Goal: Task Accomplishment & Management: Complete application form

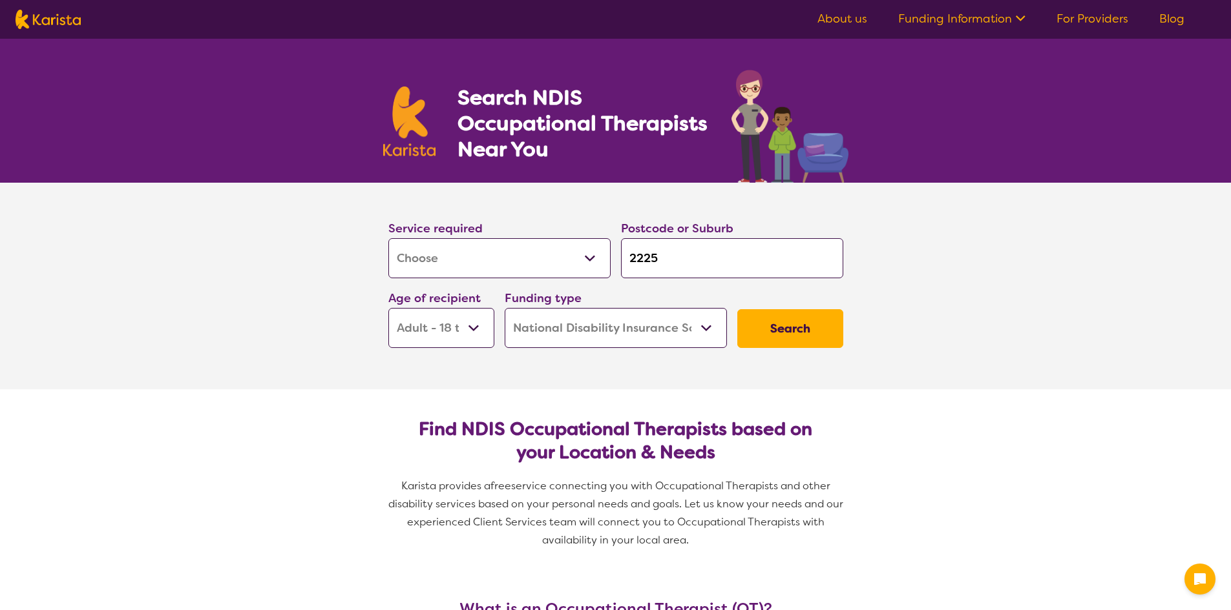
select select "[MEDICAL_DATA]"
select select "AD"
select select "NDIS"
select select "[MEDICAL_DATA]"
select select "AD"
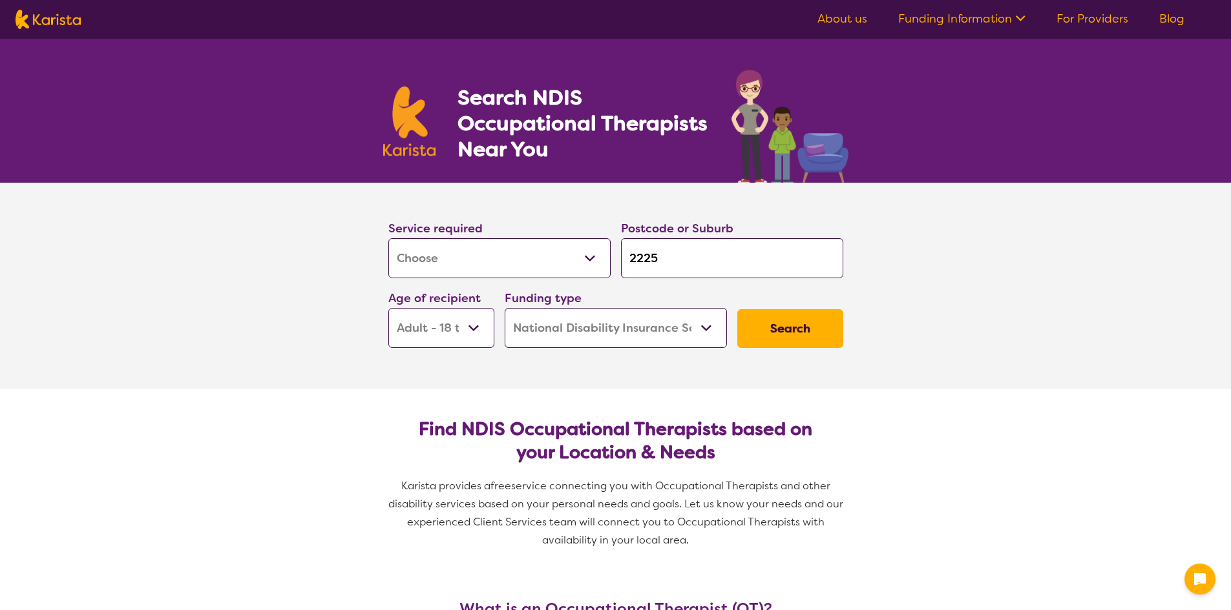
select select "NDIS"
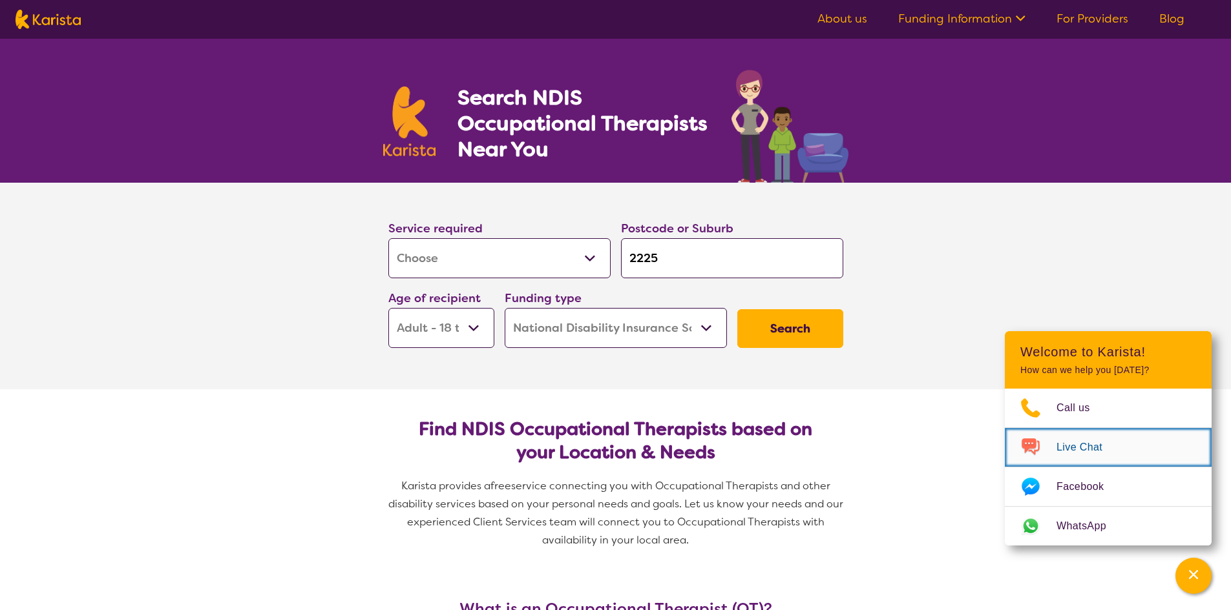
click at [1073, 447] on span "Live Chat" at bounding box center [1086, 447] width 61 height 19
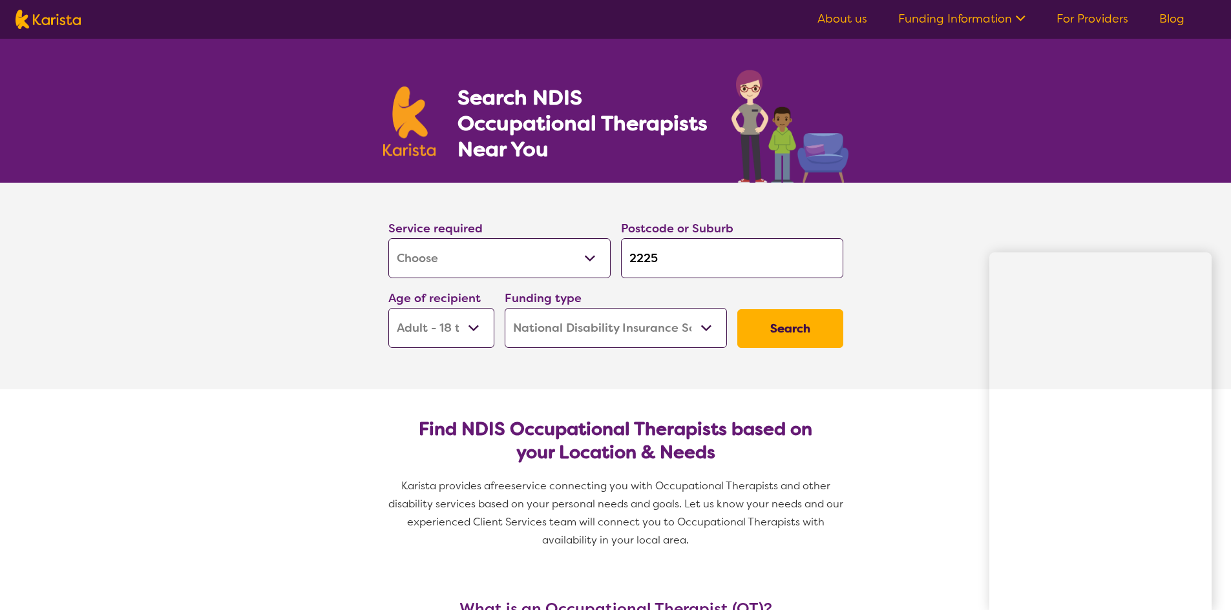
scroll to position [26, 0]
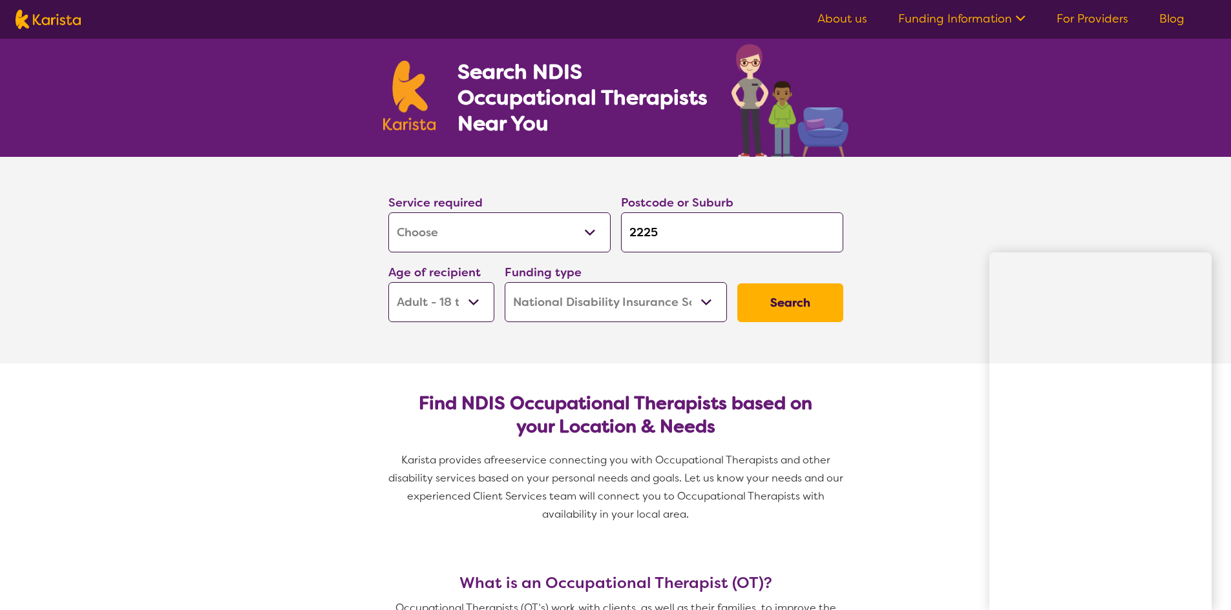
click at [663, 232] on input "2225" at bounding box center [732, 233] width 222 height 40
type input "222"
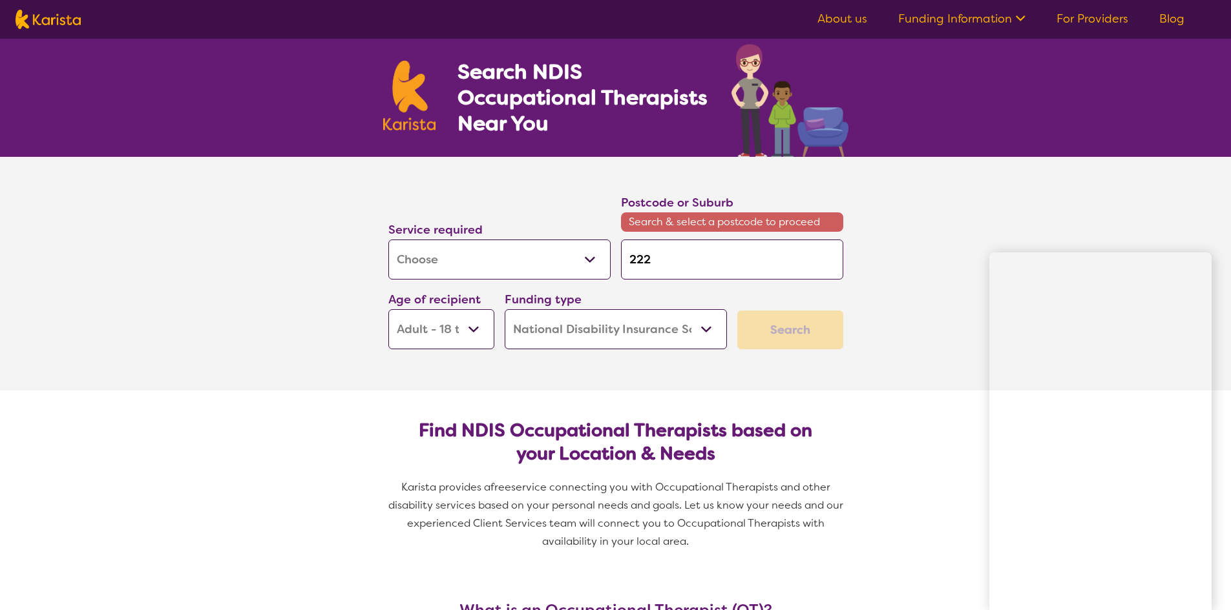
type input "22"
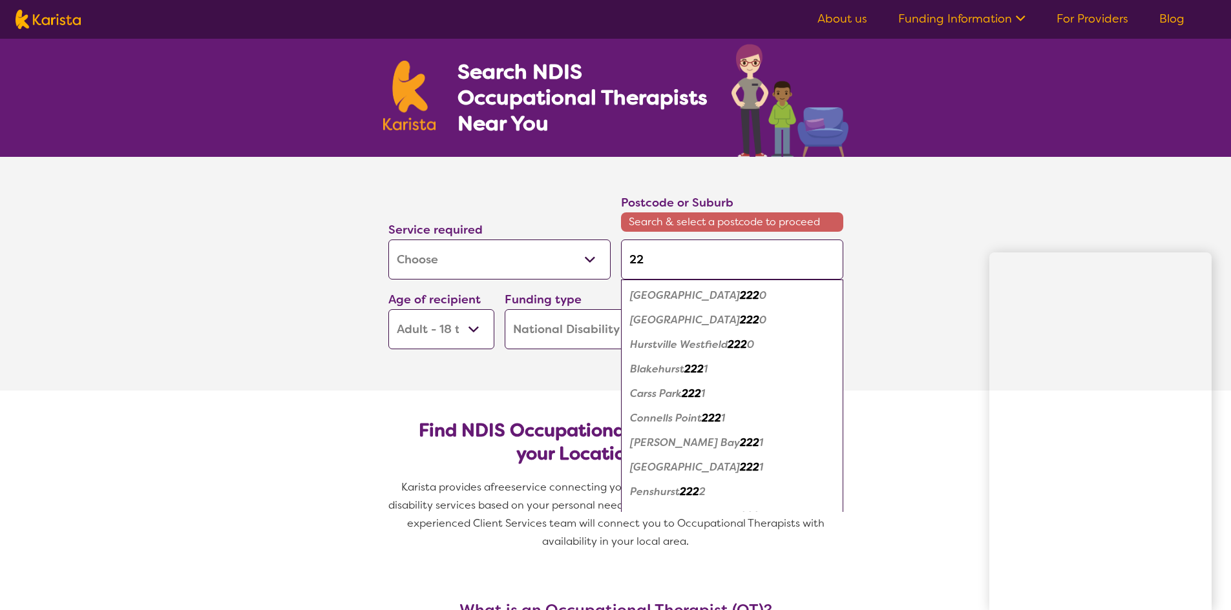
type input "2"
type input "21"
type input "216"
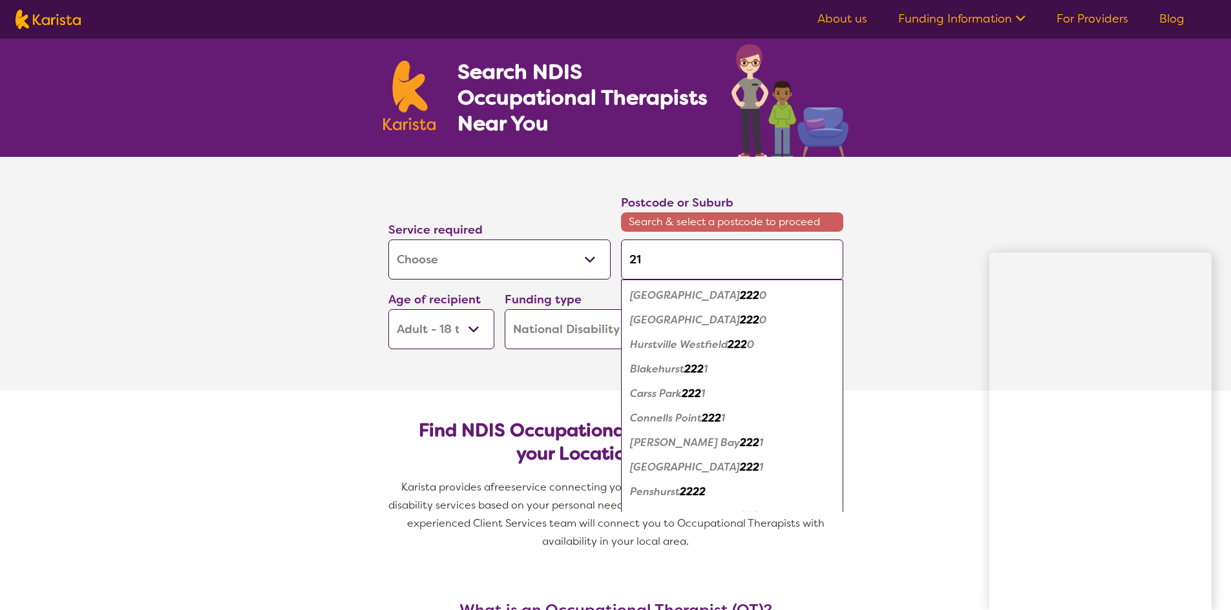
type input "216"
type input "2161"
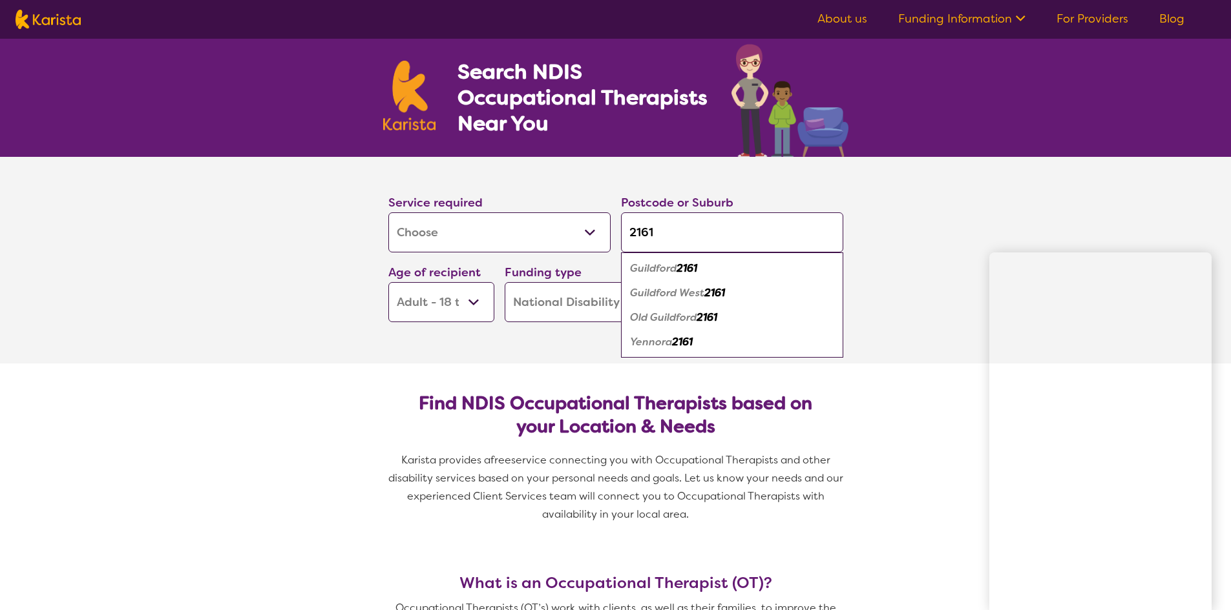
type input "2161"
click at [690, 271] on em "2161" at bounding box center [686, 269] width 21 height 14
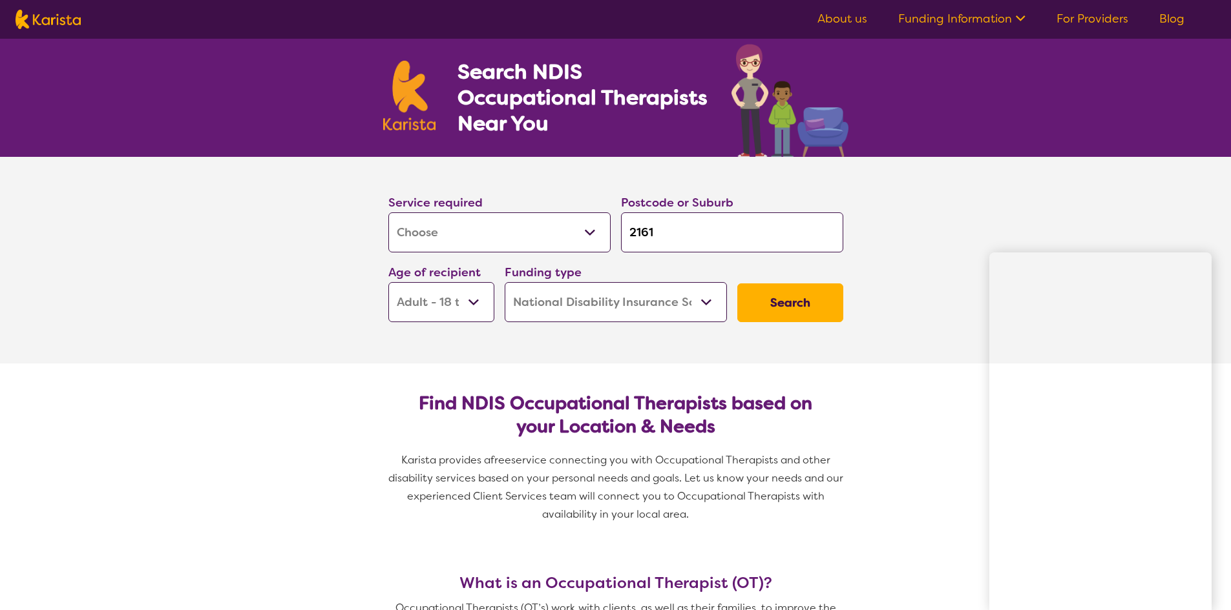
click at [474, 302] on select "Early Childhood - 0 to 9 Child - 10 to 11 Adolescent - 12 to 17 Adult - 18 to 6…" at bounding box center [441, 302] width 106 height 40
click at [477, 302] on select "Early Childhood - 0 to 9 Child - 10 to 11 Adolescent - 12 to 17 Adult - 18 to 6…" at bounding box center [441, 302] width 106 height 40
click at [792, 301] on button "Search" at bounding box center [790, 303] width 106 height 39
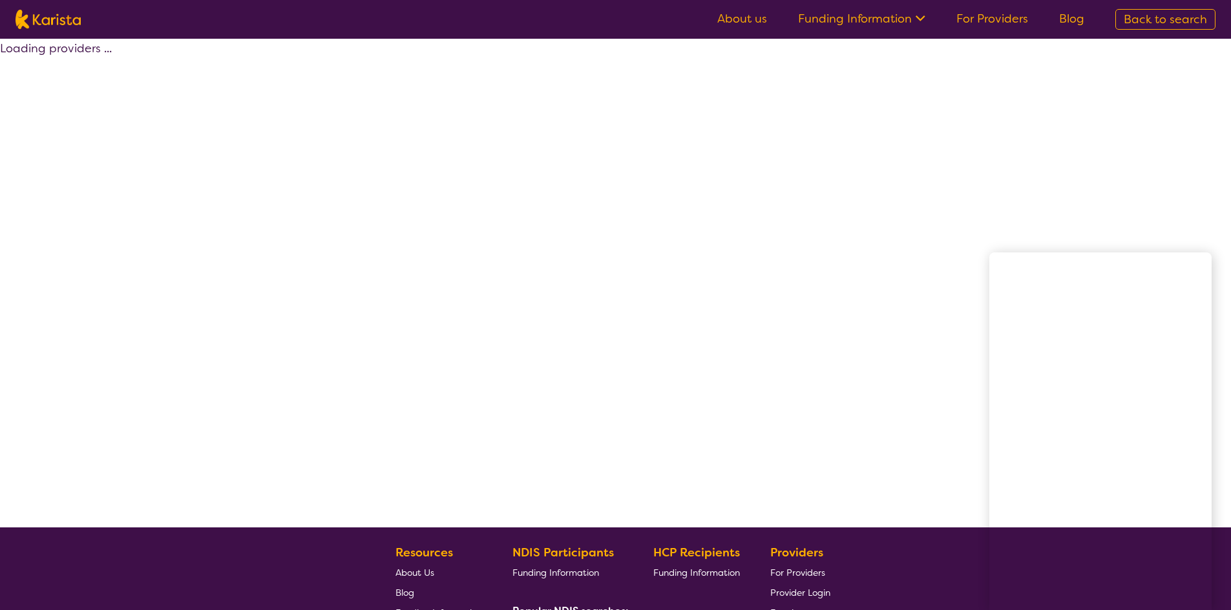
select select "by_score"
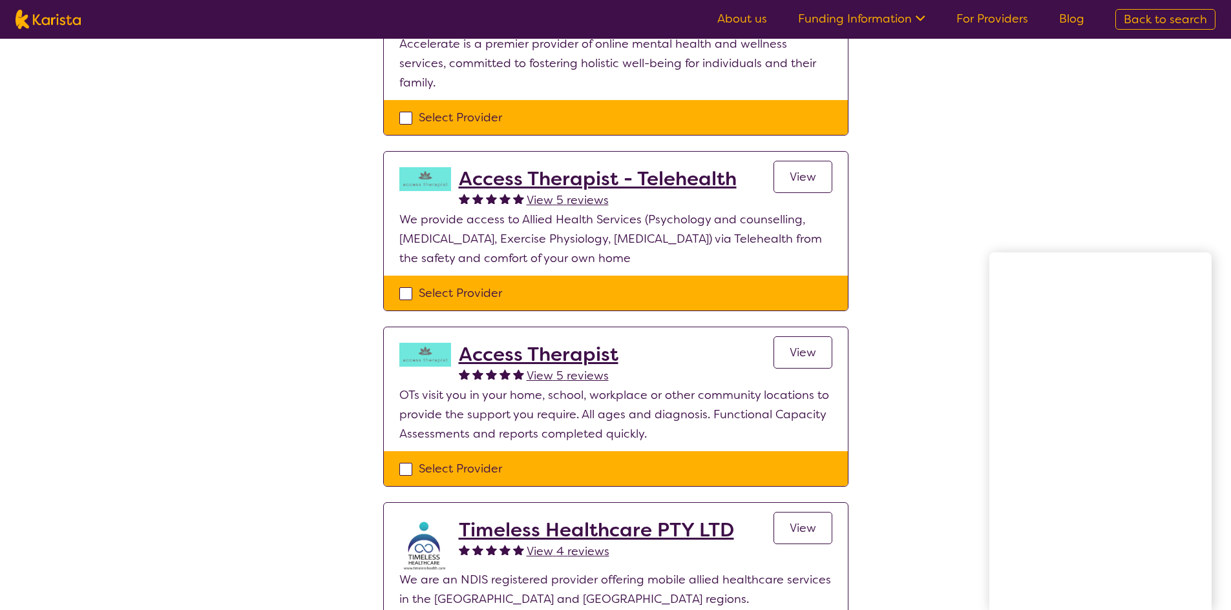
scroll to position [581, 0]
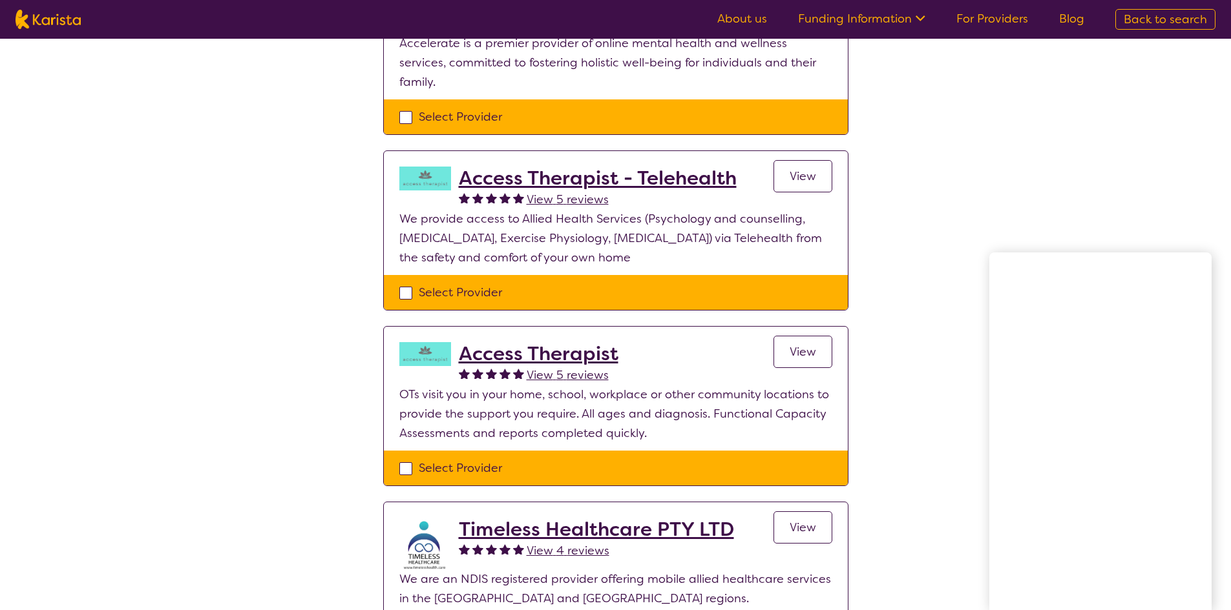
click at [800, 344] on span "View" at bounding box center [802, 352] width 26 height 16
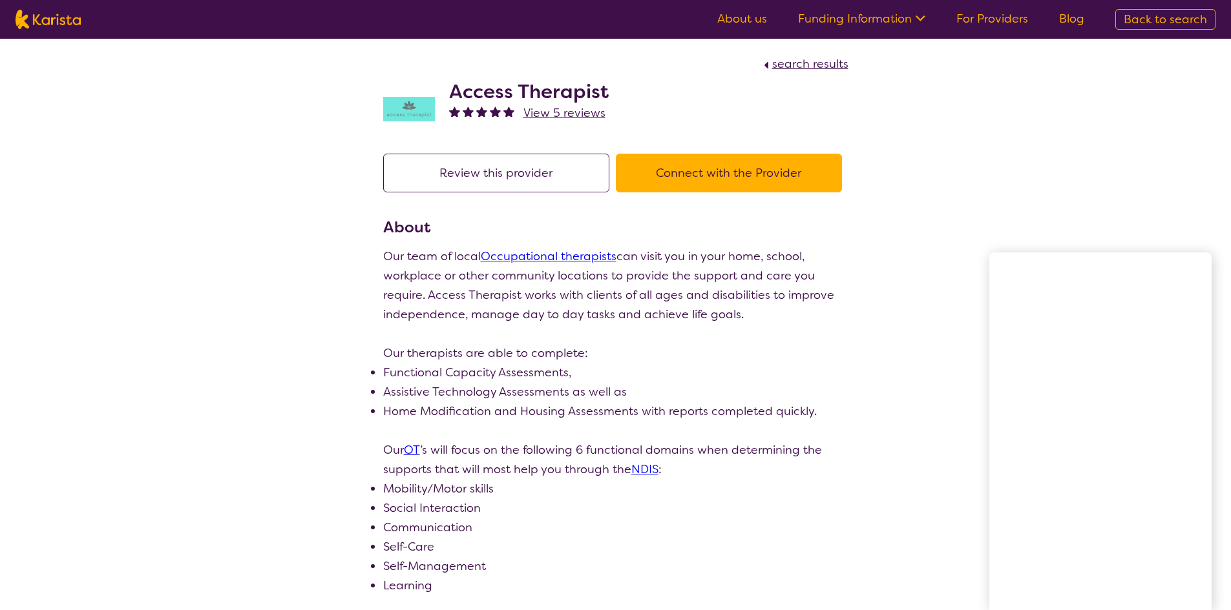
click at [740, 176] on button "Connect with the Provider" at bounding box center [729, 173] width 226 height 39
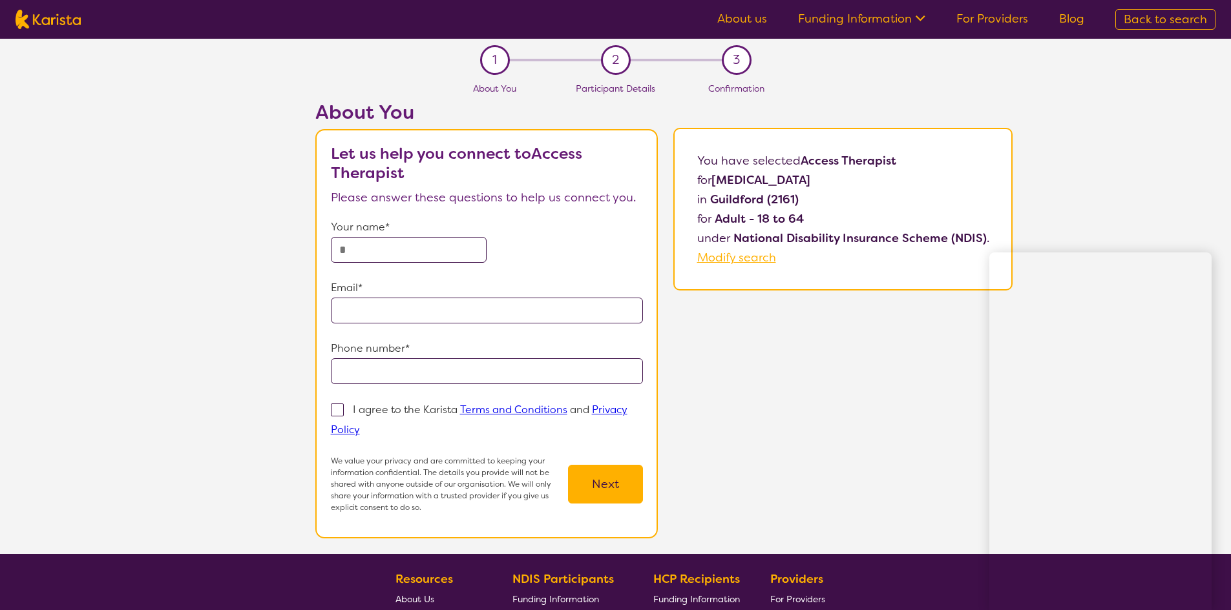
click at [375, 251] on input "text" at bounding box center [409, 250] width 156 height 26
type input "*****"
click at [360, 308] on input "email" at bounding box center [487, 311] width 313 height 26
type input "**********"
click at [374, 374] on input "tel" at bounding box center [487, 372] width 313 height 26
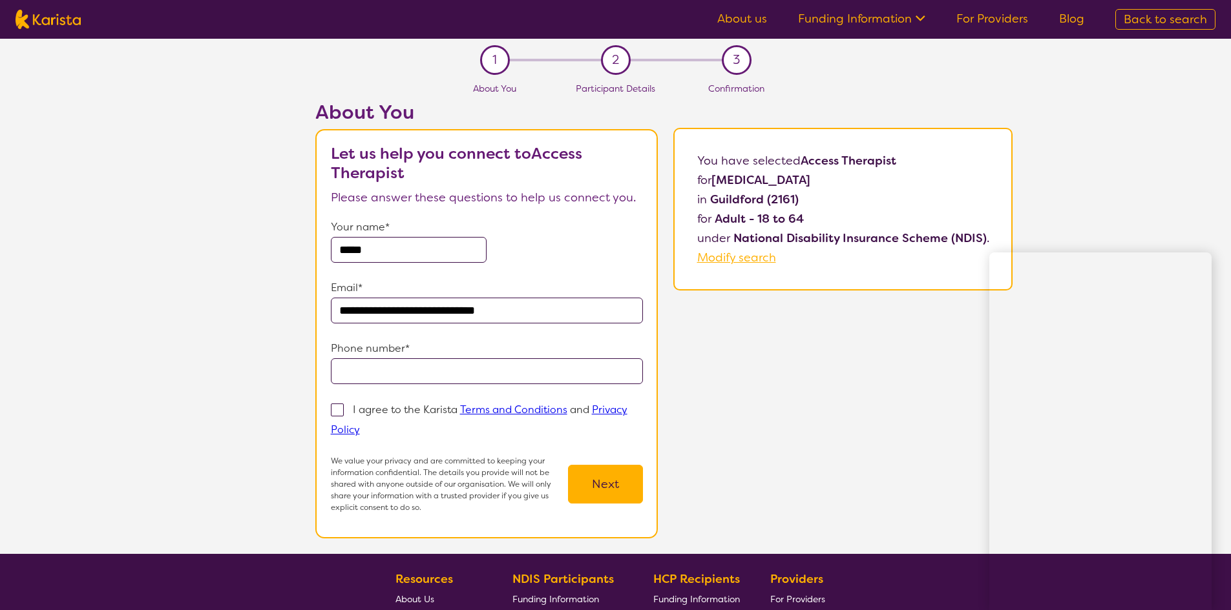
type input "**********"
click at [338, 410] on span at bounding box center [337, 410] width 13 height 13
click at [360, 425] on input "I agree to the Karista Terms and Conditions and Privacy Policy" at bounding box center [364, 429] width 8 height 8
checkbox input "true"
click at [609, 483] on button "Next" at bounding box center [605, 484] width 75 height 39
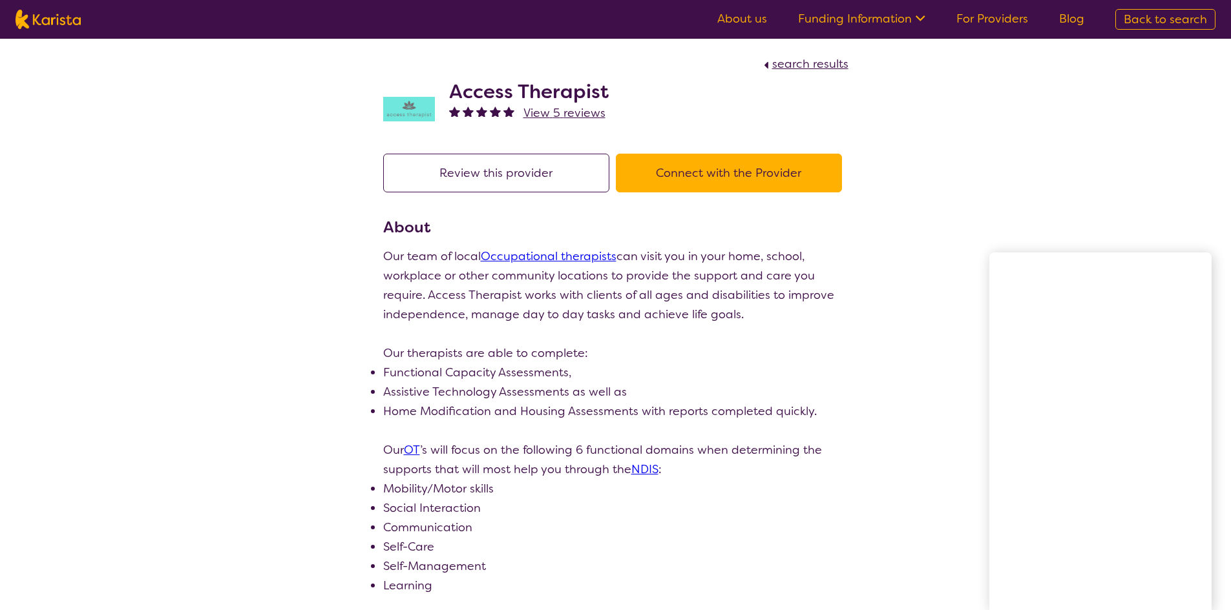
scroll to position [229, 0]
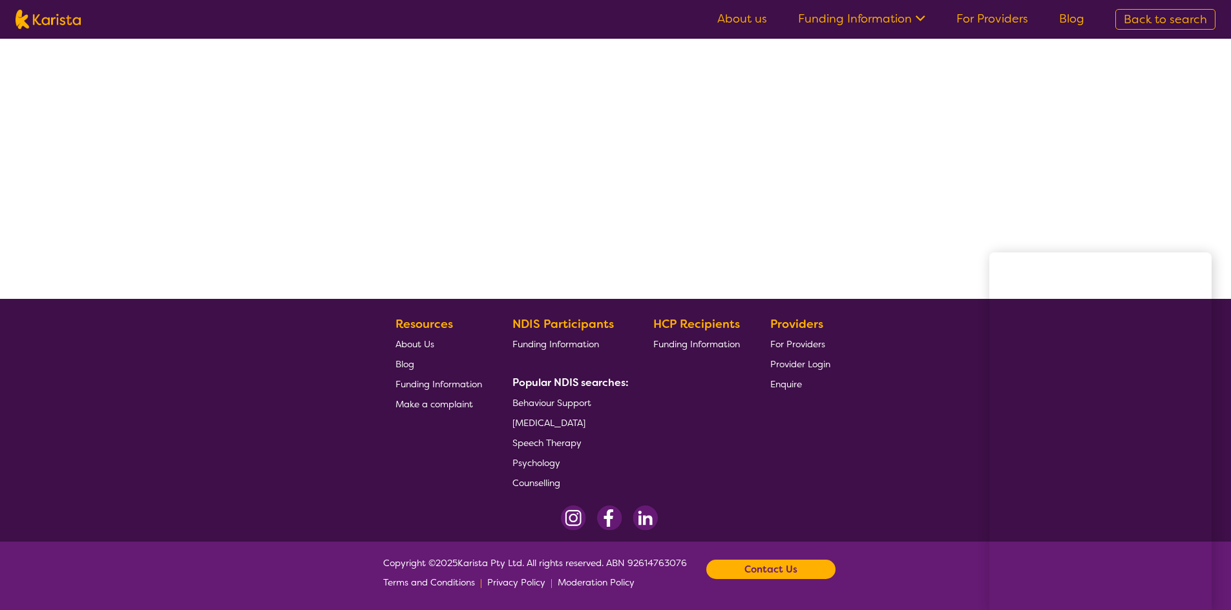
select select "by_score"
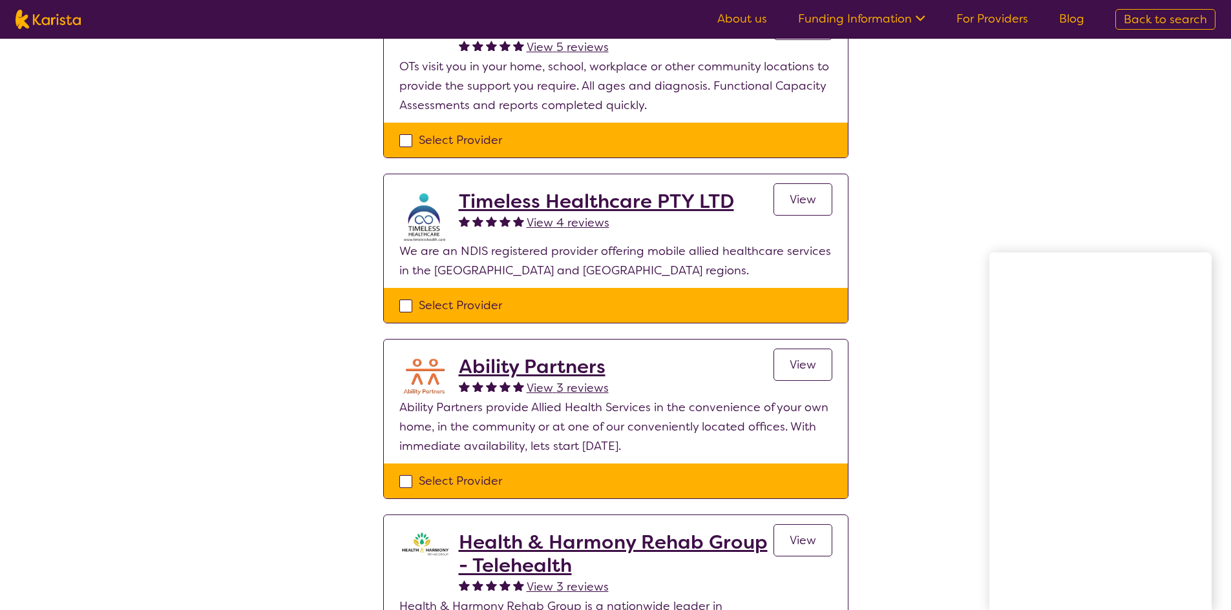
scroll to position [939, 0]
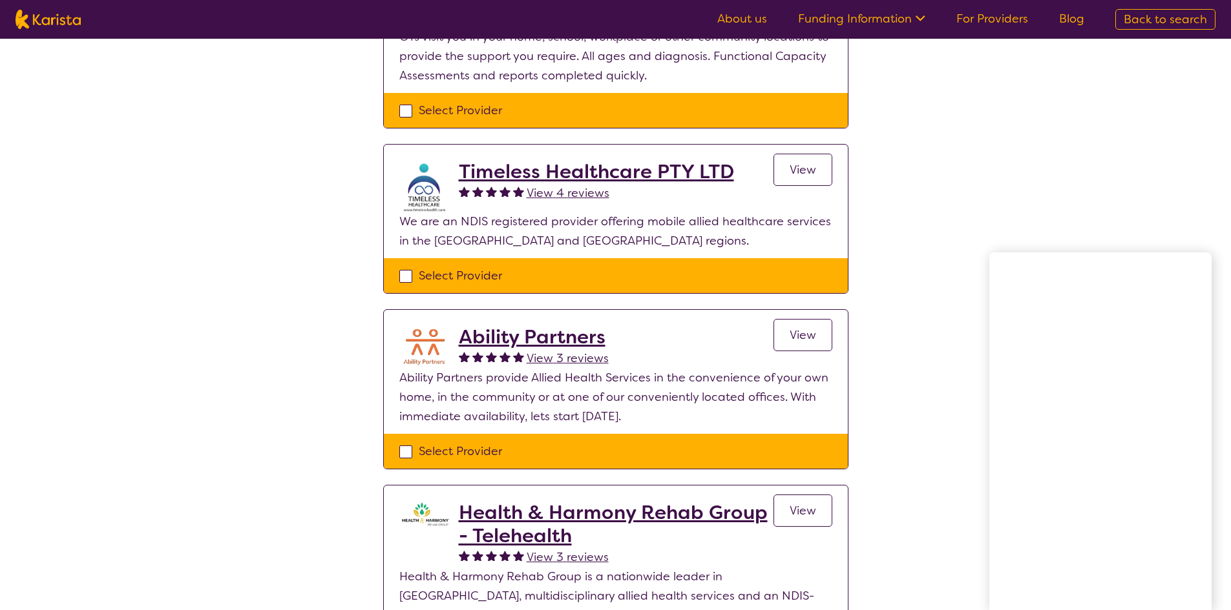
click at [807, 328] on span "View" at bounding box center [802, 336] width 26 height 16
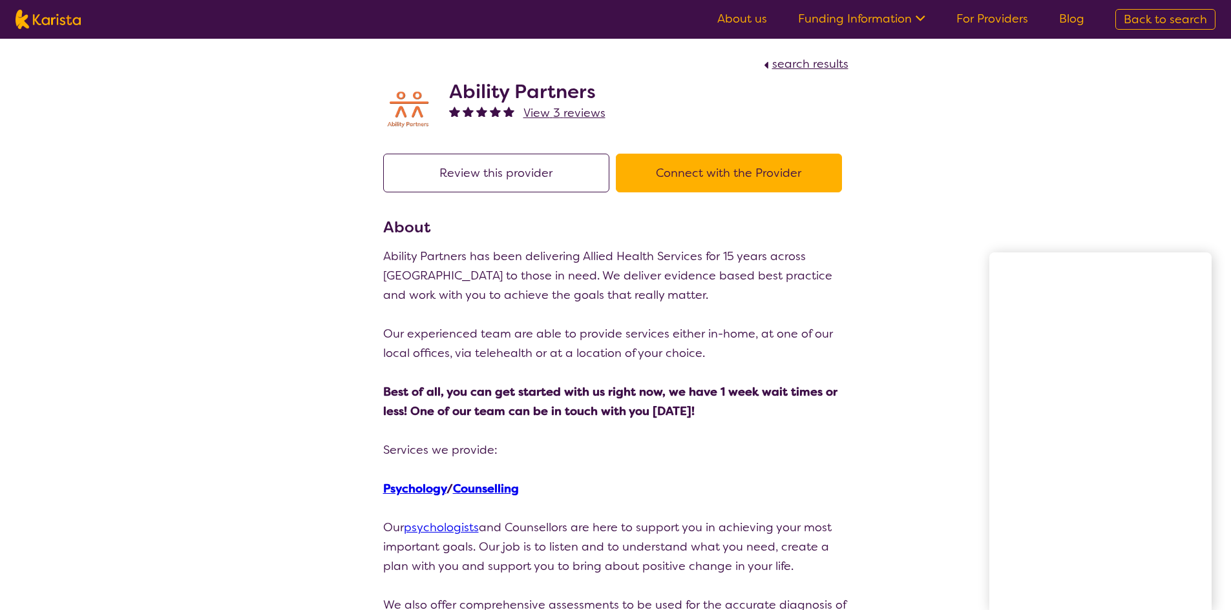
select select "by_score"
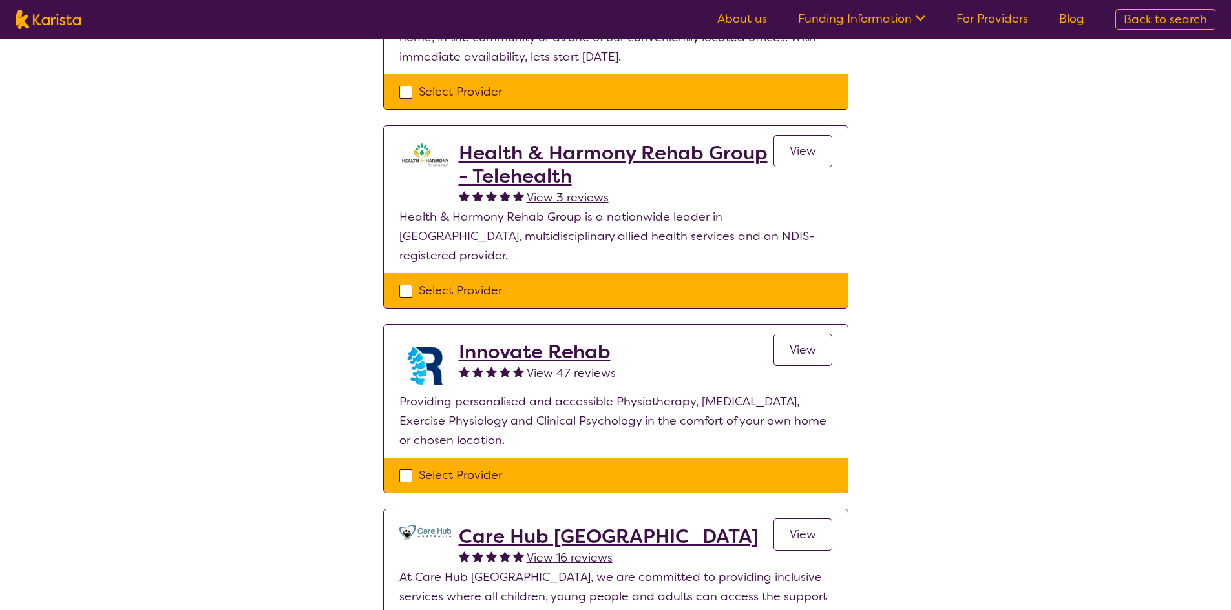
scroll to position [1322, 0]
